Goal: Navigation & Orientation: Find specific page/section

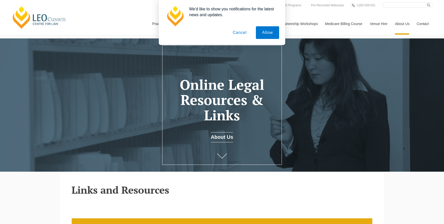
click at [241, 33] on button "Cancel" at bounding box center [239, 32] width 27 height 13
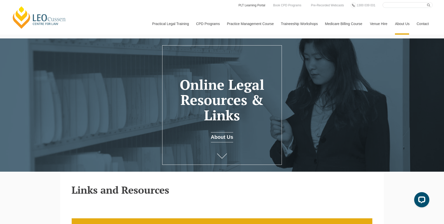
click at [248, 5] on link "PLT Learning Portal" at bounding box center [252, 6] width 28 height 6
